Goal: Task Accomplishment & Management: Complete application form

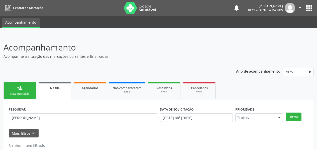
scroll to position [13, 0]
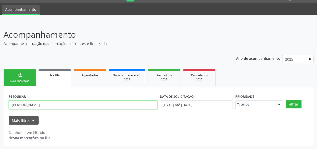
drag, startPoint x: 46, startPoint y: 105, endPoint x: 7, endPoint y: 103, distance: 38.9
click at [7, 103] on div "PESQUISAR [PERSON_NAME] DATA DE SOLICITAÇÃO 01[DATE]té 01[DATE] Prioridade Todo…" at bounding box center [159, 116] width 310 height 58
type input "708201101113047"
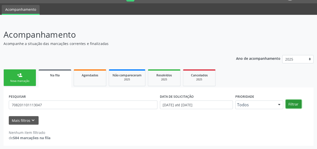
click at [295, 103] on button "Filtrar" at bounding box center [294, 103] width 16 height 9
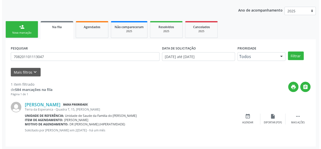
scroll to position [62, 0]
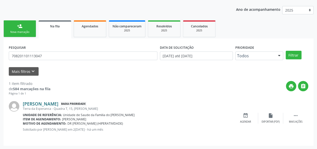
click at [58, 102] on link "[PERSON_NAME]" at bounding box center [41, 104] width 36 height 6
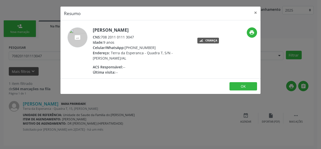
drag, startPoint x: 135, startPoint y: 36, endPoint x: 101, endPoint y: 35, distance: 34.1
click at [101, 35] on div "CNS: 708 2011 0111 3047" at bounding box center [141, 36] width 97 height 5
copy div "708 2011 0111 3047"
click at [238, 86] on button "OK" at bounding box center [243, 86] width 28 height 9
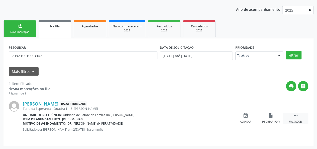
click at [296, 114] on icon "" at bounding box center [296, 115] width 6 height 6
click at [241, 119] on div "cancel Cancelar" at bounding box center [245, 117] width 25 height 11
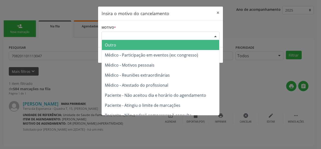
click at [155, 34] on div "Escolha o motivo" at bounding box center [160, 36] width 118 height 9
click at [142, 45] on span "Outro" at bounding box center [160, 45] width 117 height 10
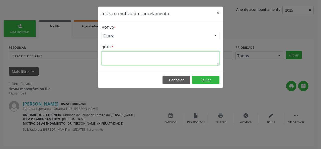
click at [116, 57] on textarea at bounding box center [160, 58] width 118 height 14
type textarea "RESOLVIDO"
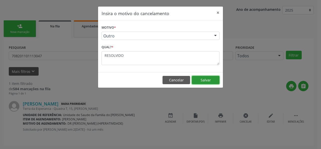
click at [211, 81] on button "Salvar" at bounding box center [206, 80] width 28 height 9
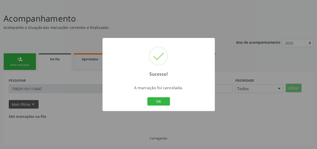
scroll to position [13, 0]
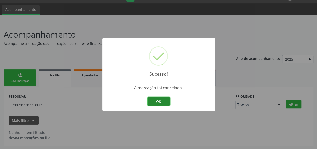
click at [161, 100] on button "OK" at bounding box center [158, 101] width 23 height 9
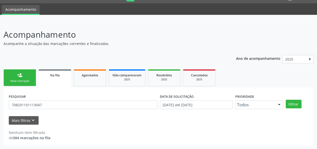
click at [30, 76] on link "person_add Nova marcação" at bounding box center [20, 77] width 33 height 17
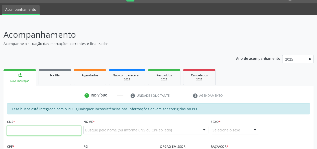
click at [64, 125] on input "text" at bounding box center [44, 130] width 74 height 10
type input "706 6035 2148 1210"
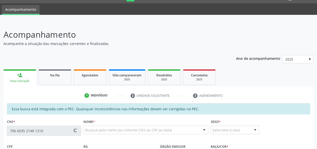
type input "053.571.914-09"
type input "[DATE]"
type input "[PERSON_NAME]"
type input "[PHONE_NUMBER]"
type input "S/N"
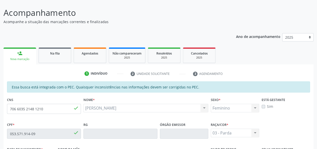
scroll to position [63, 0]
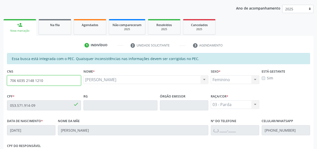
click at [57, 79] on input "706 6035 2148 1210" at bounding box center [44, 80] width 74 height 10
click at [57, 29] on link "Na fila" at bounding box center [55, 27] width 33 height 16
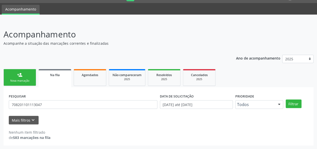
scroll to position [13, 0]
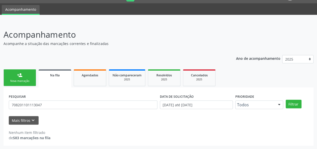
click at [11, 61] on div "Ano de acompanhamento 2025 person_add Nova marcação Na fila Agendados Não compa…" at bounding box center [159, 98] width 310 height 94
click at [13, 77] on link "person_add Nova marcação" at bounding box center [20, 77] width 33 height 17
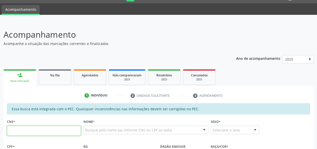
click at [22, 129] on input "text" at bounding box center [44, 130] width 74 height 10
type input "898 0058 5162 8652"
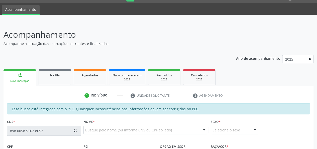
type input "154.271.954-24"
type input "[DATE]"
type input "Sachiana [DATE][PERSON_NAME]"
type input "[PHONE_NUMBER]"
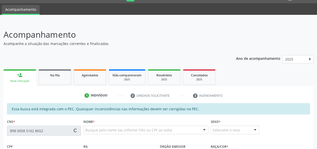
type input "S/N"
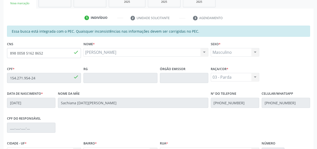
scroll to position [69, 0]
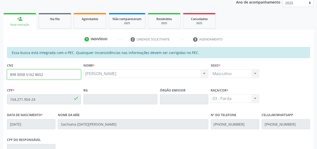
click at [35, 75] on input "898 0058 5162 8652" at bounding box center [44, 74] width 74 height 10
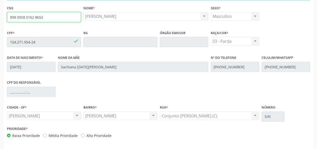
scroll to position [144, 0]
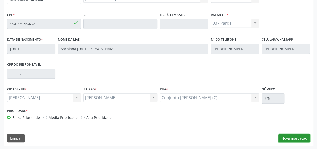
click at [303, 139] on button "Nova marcação" at bounding box center [294, 138] width 32 height 9
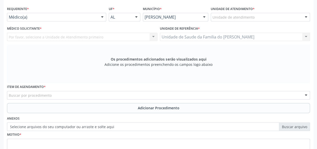
scroll to position [69, 0]
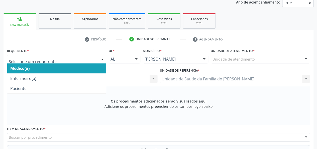
click at [87, 66] on span "Médico(a)" at bounding box center [56, 68] width 99 height 10
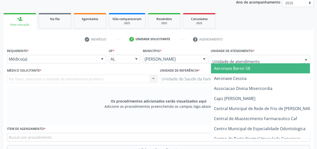
type input "J"
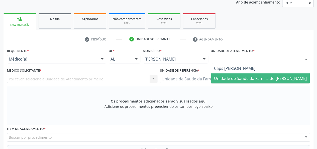
click at [248, 77] on span "Unidade de Saude da Familia do [PERSON_NAME]" at bounding box center [260, 78] width 93 height 6
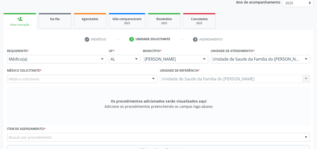
click at [154, 78] on div at bounding box center [154, 79] width 8 height 9
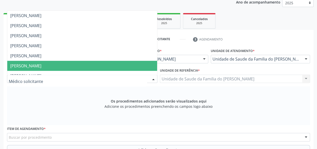
click at [109, 65] on span "[PERSON_NAME]" at bounding box center [82, 66] width 150 height 10
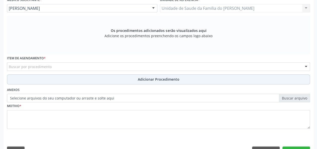
scroll to position [144, 0]
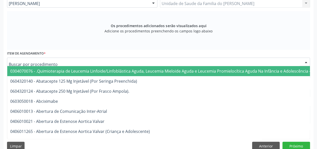
click at [112, 61] on div at bounding box center [158, 61] width 303 height 9
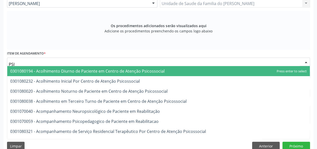
type input "PSIQ"
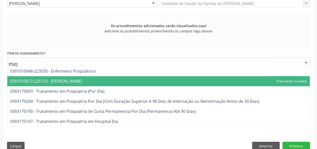
click at [97, 78] on span "0301010072-225133 - [PERSON_NAME]" at bounding box center [158, 81] width 302 height 10
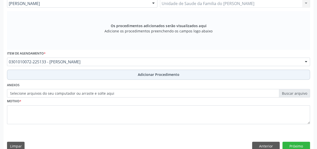
click at [99, 72] on button "Adicionar Procedimento" at bounding box center [158, 74] width 303 height 10
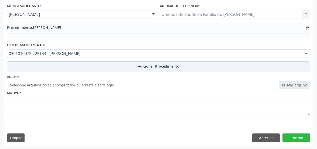
scroll to position [133, 0]
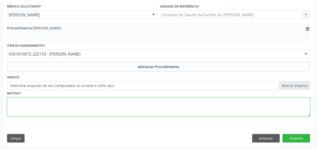
click at [98, 104] on textarea at bounding box center [158, 106] width 303 height 19
type textarea "DISTURBIOS"
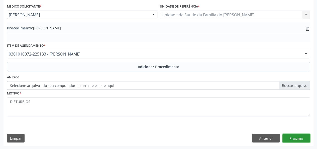
click at [292, 138] on button "Próximo" at bounding box center [296, 137] width 28 height 9
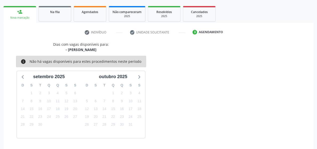
scroll to position [91, 0]
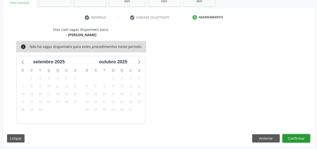
click at [292, 138] on button "Confirmar" at bounding box center [296, 138] width 28 height 9
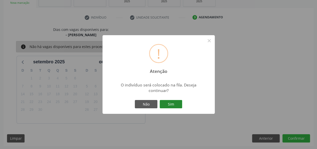
click at [179, 105] on button "Sim" at bounding box center [171, 104] width 23 height 9
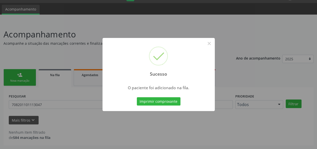
scroll to position [13, 0]
click at [209, 44] on button "×" at bounding box center [209, 43] width 9 height 9
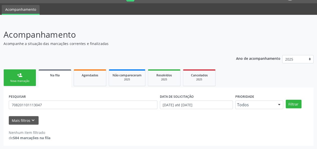
click at [33, 80] on link "person_add Nova marcação" at bounding box center [20, 77] width 33 height 17
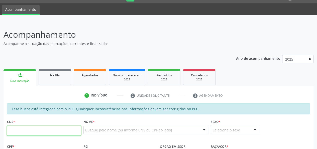
paste input "898 0058 5162 8652"
type input "898 0058 5162 8652"
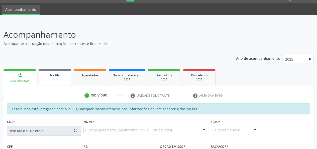
type input "154.271.954-24"
type input "[DATE]"
type input "Sachiana [DATE][PERSON_NAME]"
type input "[PHONE_NUMBER]"
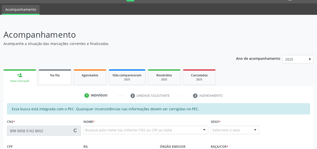
type input "S/N"
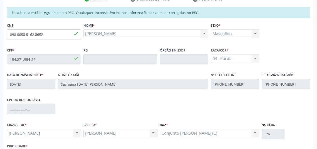
scroll to position [138, 0]
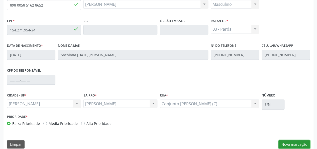
click at [298, 146] on button "Nova marcação" at bounding box center [294, 144] width 32 height 9
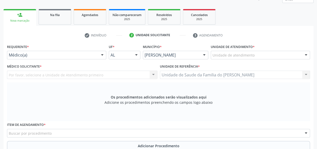
scroll to position [63, 0]
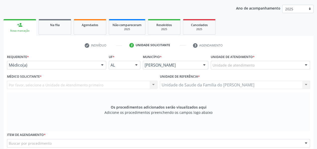
click at [103, 66] on div at bounding box center [102, 65] width 8 height 9
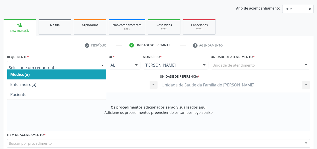
click at [68, 72] on span "Médico(a)" at bounding box center [56, 74] width 99 height 10
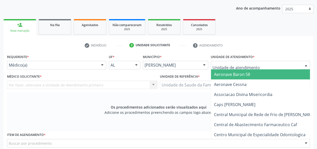
type input "J"
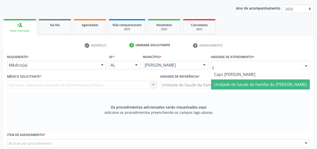
click at [243, 85] on span "Unidade de Saude da Familia do [PERSON_NAME]" at bounding box center [260, 84] width 93 height 6
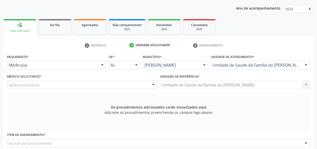
click at [154, 86] on div at bounding box center [154, 85] width 8 height 9
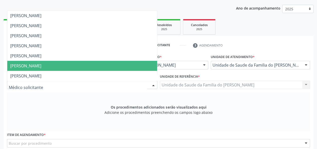
click at [41, 65] on span "[PERSON_NAME]" at bounding box center [25, 66] width 31 height 6
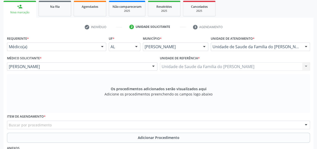
scroll to position [88, 0]
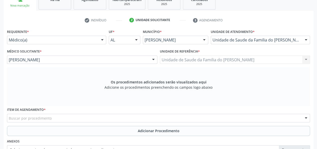
click at [80, 117] on div "Buscar por procedimento" at bounding box center [158, 117] width 303 height 9
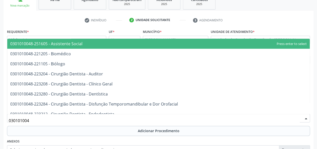
type input "0301010048"
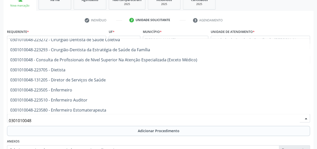
scroll to position [250, 0]
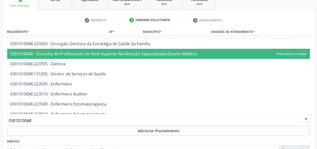
click at [129, 55] on span "0301010048 - Consulta de Profissionais de Nivel Superior Na Atenção Especializa…" at bounding box center [103, 54] width 187 height 6
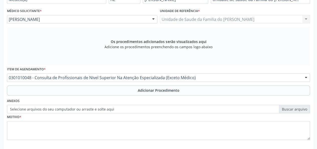
scroll to position [152, 0]
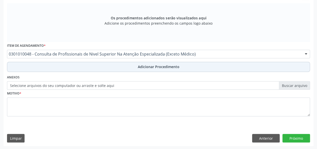
click at [114, 66] on button "Adicionar Procedimento" at bounding box center [158, 67] width 303 height 10
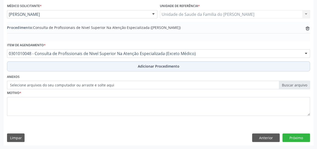
scroll to position [133, 0]
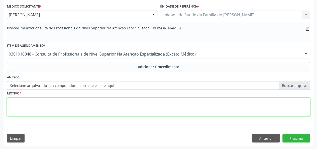
click at [93, 109] on textarea at bounding box center [158, 106] width 303 height 19
click at [57, 101] on textarea "PSICOLOGO INFANTIL ( DISTUBIO)" at bounding box center [158, 106] width 303 height 19
click at [15, 102] on textarea "PSICOLOGO INFANTIL ( DISTURBO)" at bounding box center [158, 106] width 303 height 19
type textarea "PSICÓLOGO INFANTIL ( DISTURBO)"
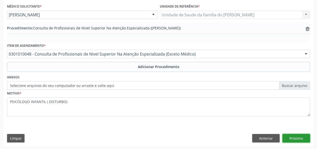
click at [293, 138] on button "Próximo" at bounding box center [296, 137] width 28 height 9
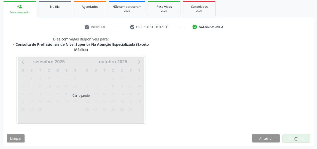
scroll to position [96, 0]
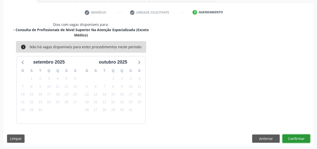
click at [293, 138] on button "Confirmar" at bounding box center [296, 138] width 28 height 9
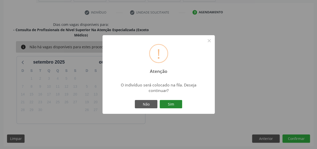
click at [169, 102] on button "Sim" at bounding box center [171, 104] width 23 height 9
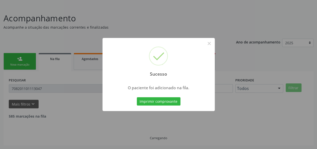
scroll to position [13, 0]
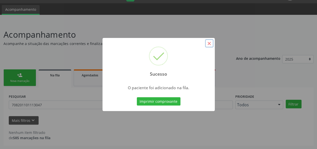
click at [208, 47] on button "×" at bounding box center [209, 43] width 9 height 9
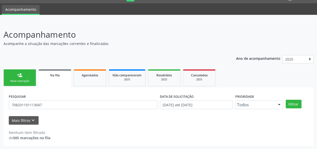
click at [27, 72] on link "person_add Nova marcação" at bounding box center [20, 77] width 33 height 17
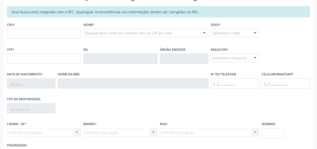
scroll to position [113, 0]
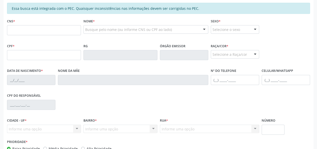
click at [54, 35] on fieldset "CNS *" at bounding box center [44, 27] width 74 height 21
click at [54, 29] on input "text" at bounding box center [44, 30] width 74 height 10
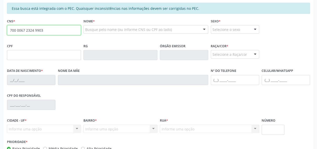
type input "700 0067 2324 9903"
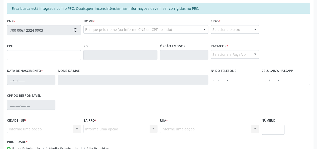
type input "029.390.174-09"
type input "[DATE]"
type input "[PERSON_NAME]"
type input "[PHONE_NUMBER]"
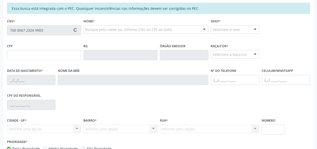
type input "S/N"
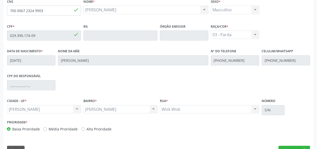
scroll to position [144, 0]
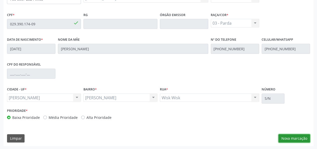
click at [292, 138] on button "Nova marcação" at bounding box center [294, 138] width 32 height 9
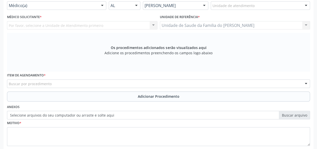
scroll to position [94, 0]
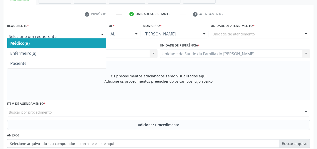
click at [100, 34] on div at bounding box center [102, 34] width 8 height 9
click at [79, 43] on span "Médico(a)" at bounding box center [56, 43] width 99 height 10
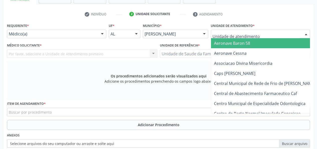
type input "J"
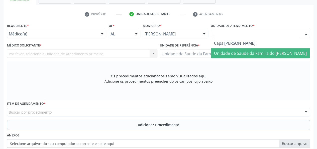
click at [235, 50] on span "Unidade de Saude da Familia do [PERSON_NAME]" at bounding box center [260, 53] width 93 height 6
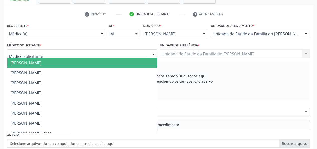
click at [144, 52] on div at bounding box center [82, 53] width 150 height 9
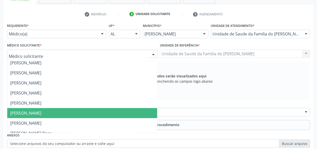
click at [114, 109] on span "[PERSON_NAME]" at bounding box center [82, 113] width 150 height 10
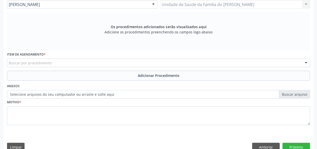
scroll to position [144, 0]
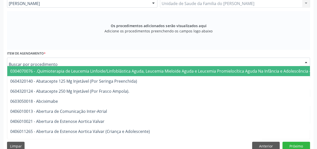
click at [101, 60] on div at bounding box center [158, 61] width 303 height 9
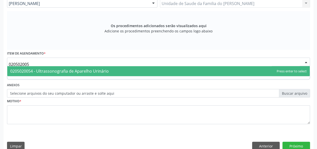
type input "0205020054"
click at [100, 70] on span "0205020054 - Ultrassonografia de Aparelho Urinário" at bounding box center [59, 71] width 98 height 6
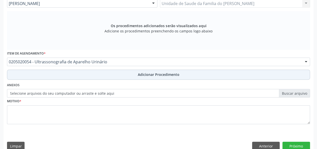
click at [96, 77] on button "Adicionar Procedimento" at bounding box center [158, 74] width 303 height 10
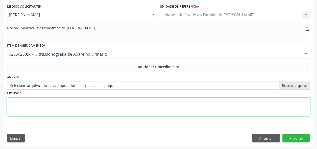
click at [92, 101] on textarea at bounding box center [158, 106] width 303 height 19
click at [14, 101] on textarea "LITIASE RENAL" at bounding box center [158, 106] width 303 height 19
type textarea "LITIASE RENAL"
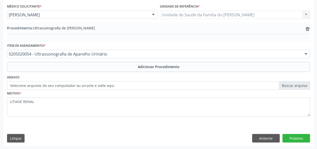
drag, startPoint x: 14, startPoint y: 101, endPoint x: 68, endPoint y: 118, distance: 56.5
click at [68, 117] on fieldset "Motivo * LITIASE RENAL" at bounding box center [158, 104] width 303 height 30
click at [296, 138] on button "Próximo" at bounding box center [296, 137] width 28 height 9
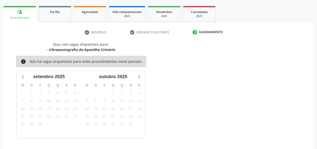
scroll to position [91, 0]
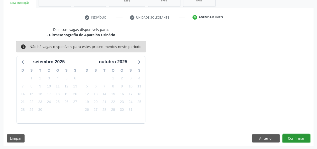
click at [297, 137] on button "Confirmar" at bounding box center [296, 138] width 28 height 9
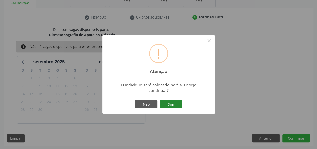
click at [175, 103] on button "Sim" at bounding box center [171, 104] width 23 height 9
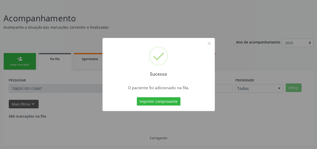
scroll to position [13, 0]
